Goal: Transaction & Acquisition: Purchase product/service

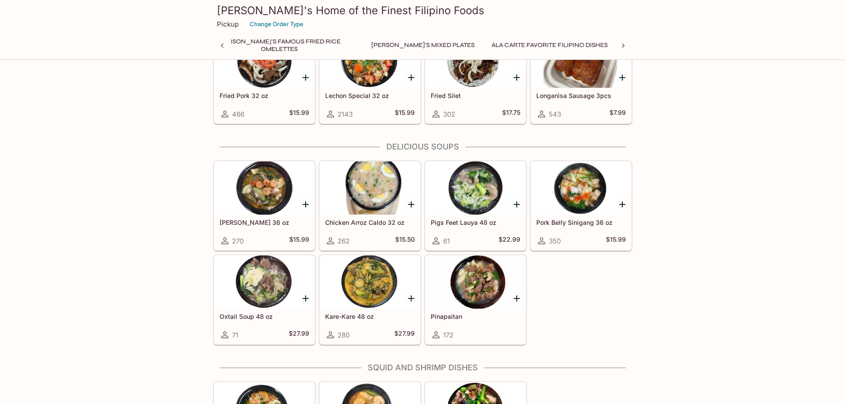
scroll to position [0, 209]
click at [805, 103] on div "Monthly Special OCTOBER Monthly Special 2478 $17.75 [PERSON_NAME]'s Pack [PERSO…" at bounding box center [422, 133] width 845 height 2068
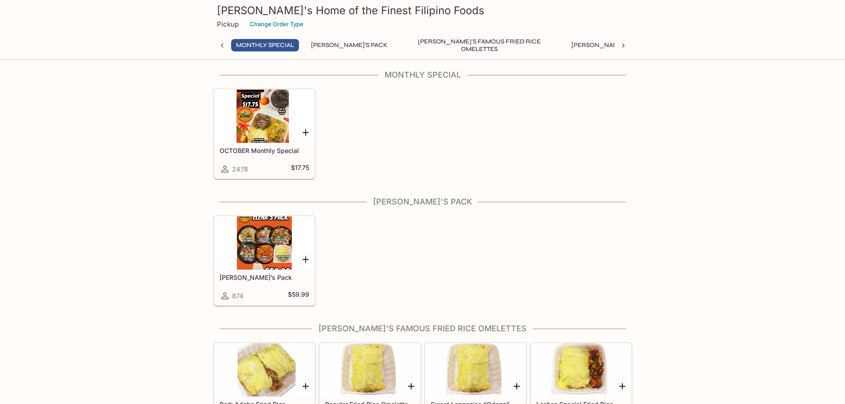
scroll to position [0, 0]
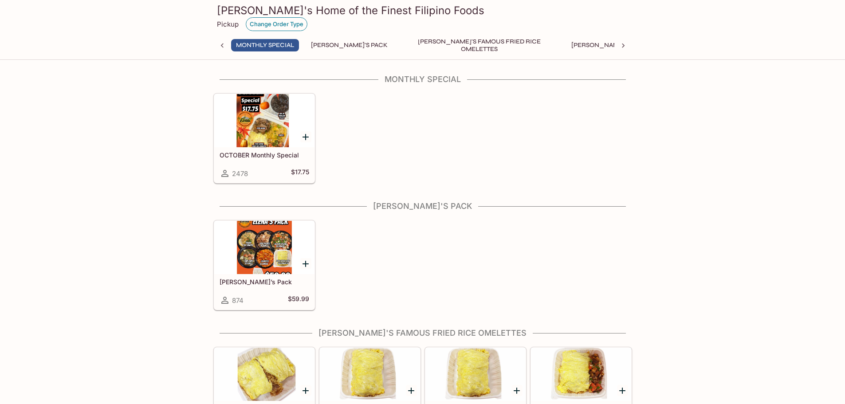
click at [270, 21] on button "Change Order Type" at bounding box center [277, 24] width 62 height 14
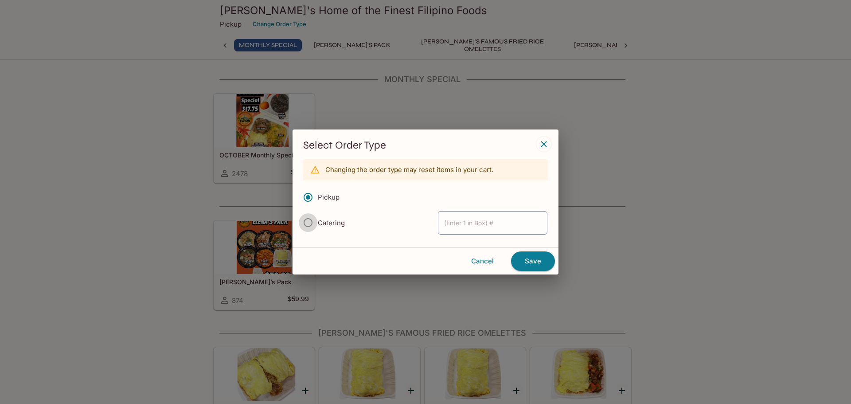
click at [309, 224] on input "Catering" at bounding box center [308, 222] width 19 height 19
radio input "true"
click at [540, 143] on icon "button" at bounding box center [544, 144] width 11 height 11
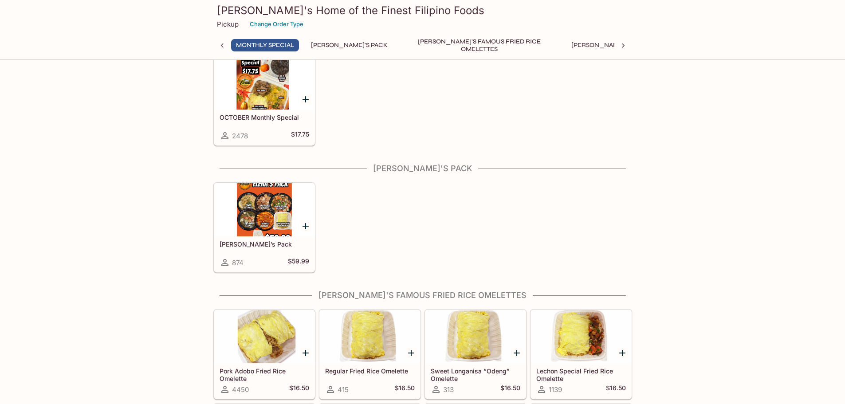
scroll to position [44, 0]
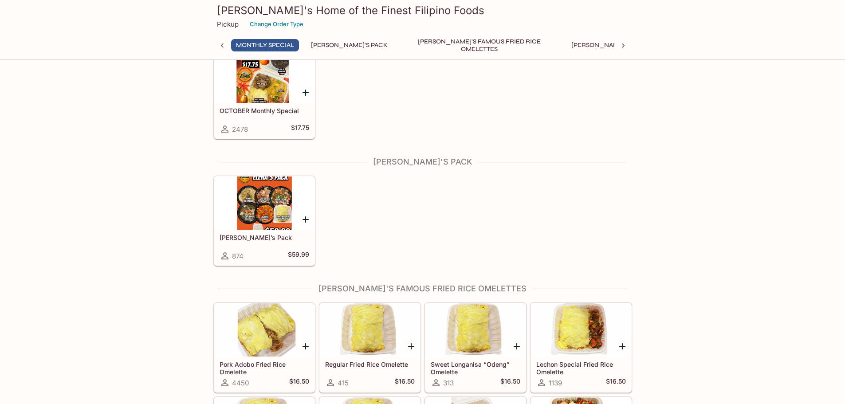
click at [287, 76] on div at bounding box center [264, 76] width 100 height 53
